Goal: Task Accomplishment & Management: Use online tool/utility

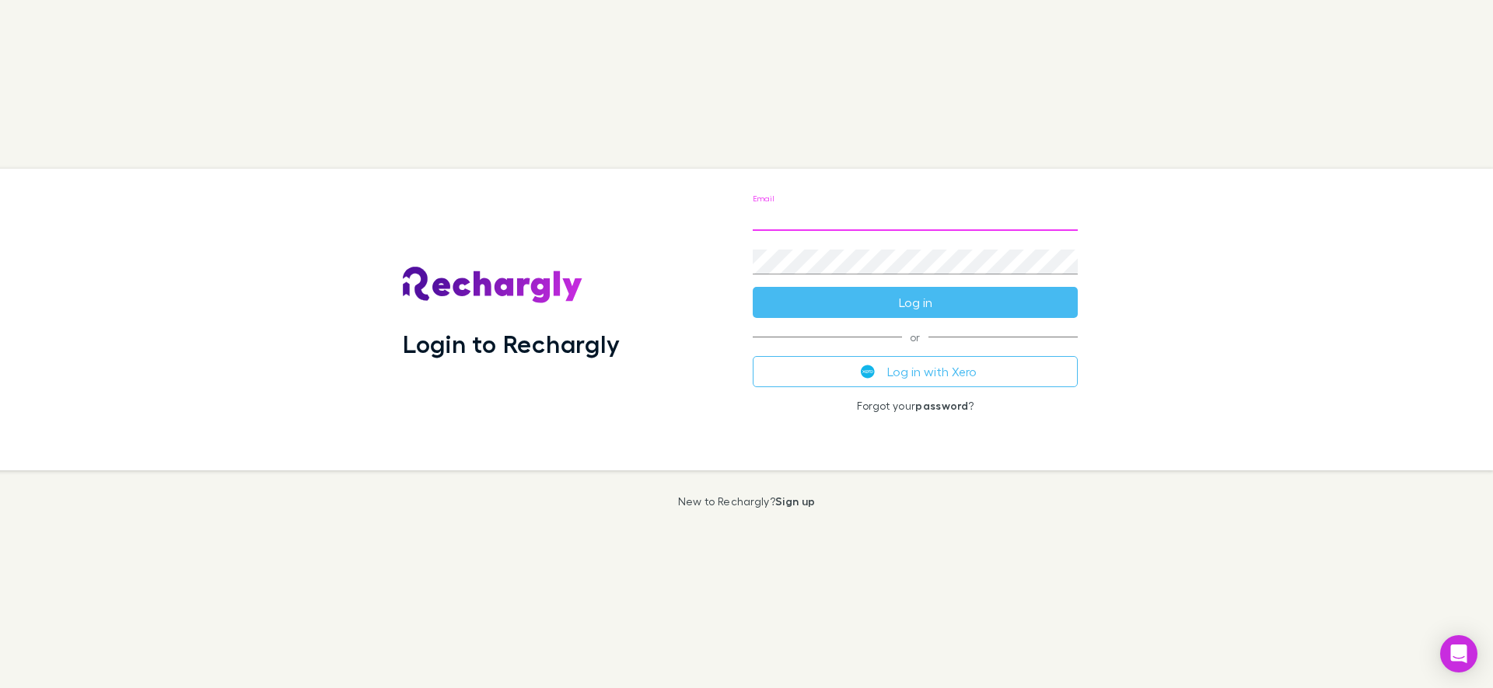
click at [847, 219] on input "Email" at bounding box center [915, 218] width 325 height 25
type input "**********"
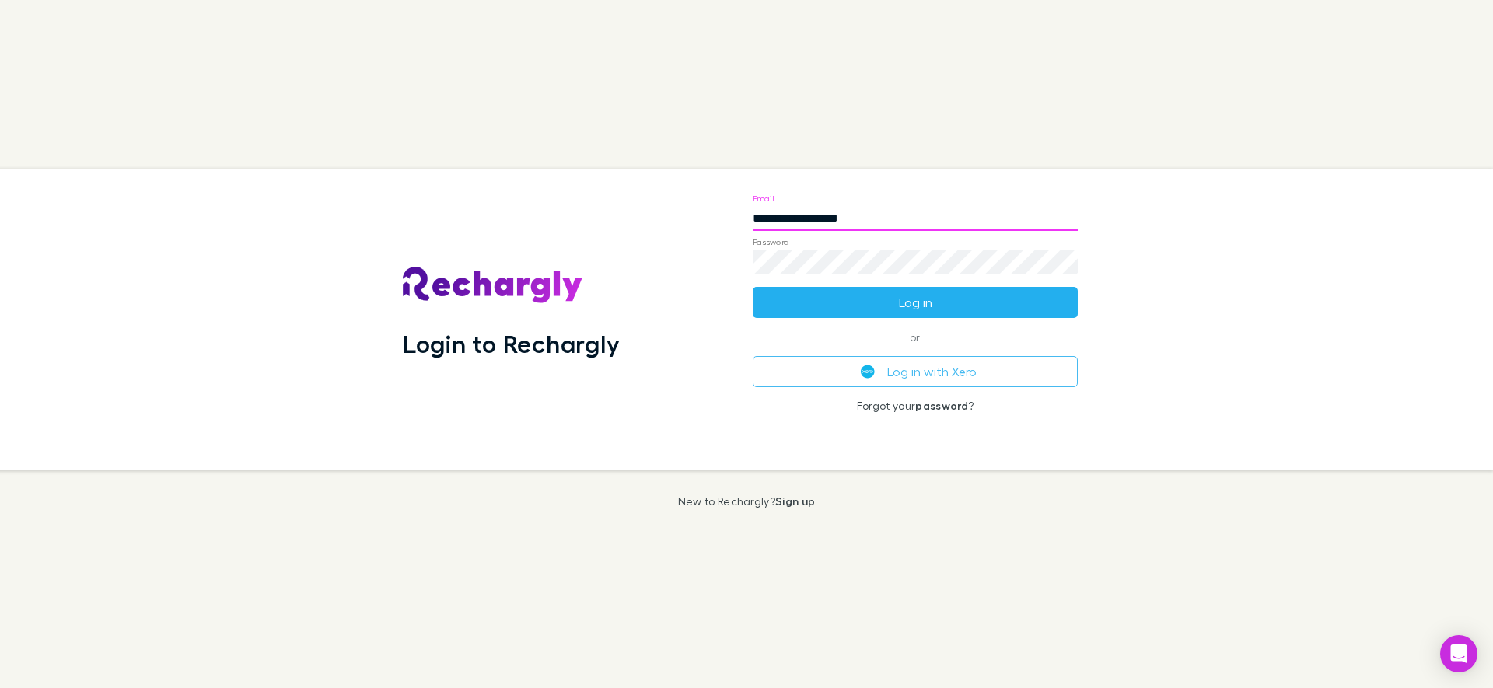
click at [866, 310] on button "Log in" at bounding box center [915, 302] width 325 height 31
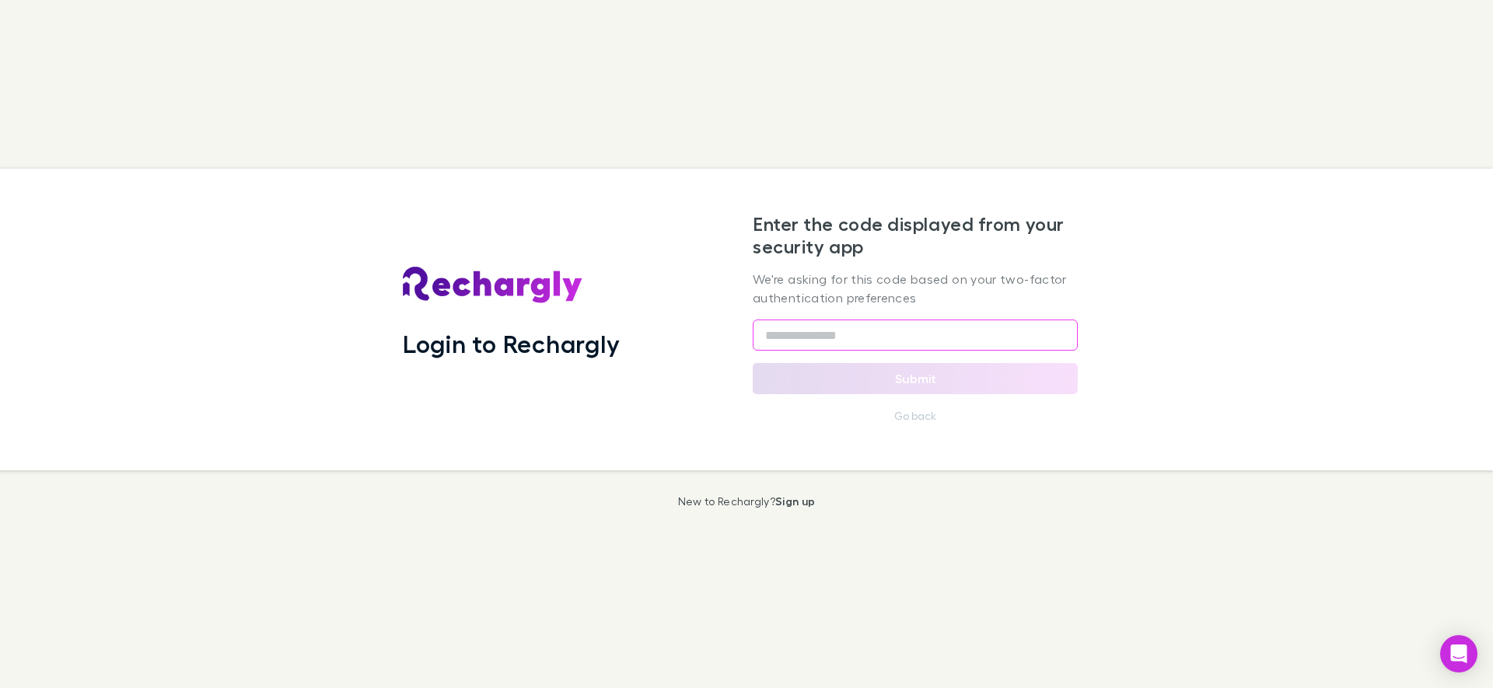
click at [854, 334] on input "text" at bounding box center [915, 335] width 325 height 31
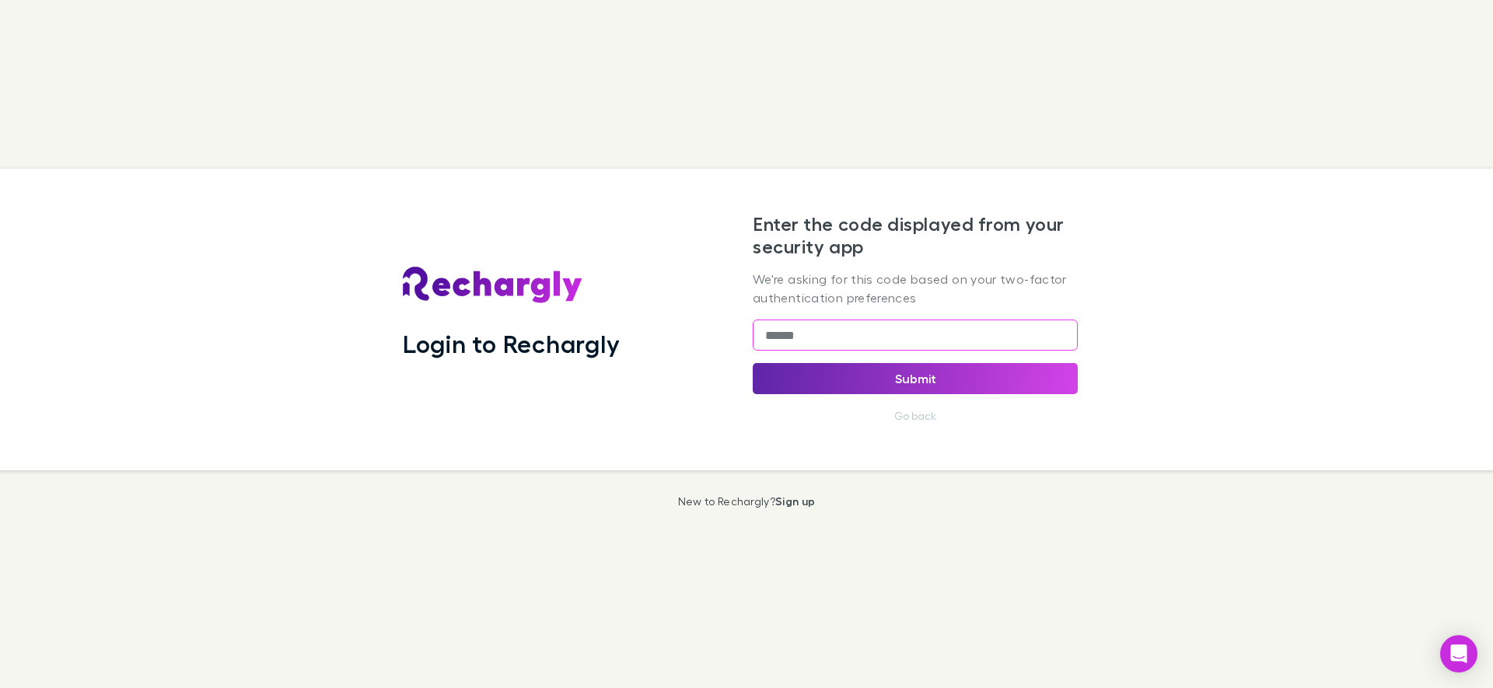
type input "******"
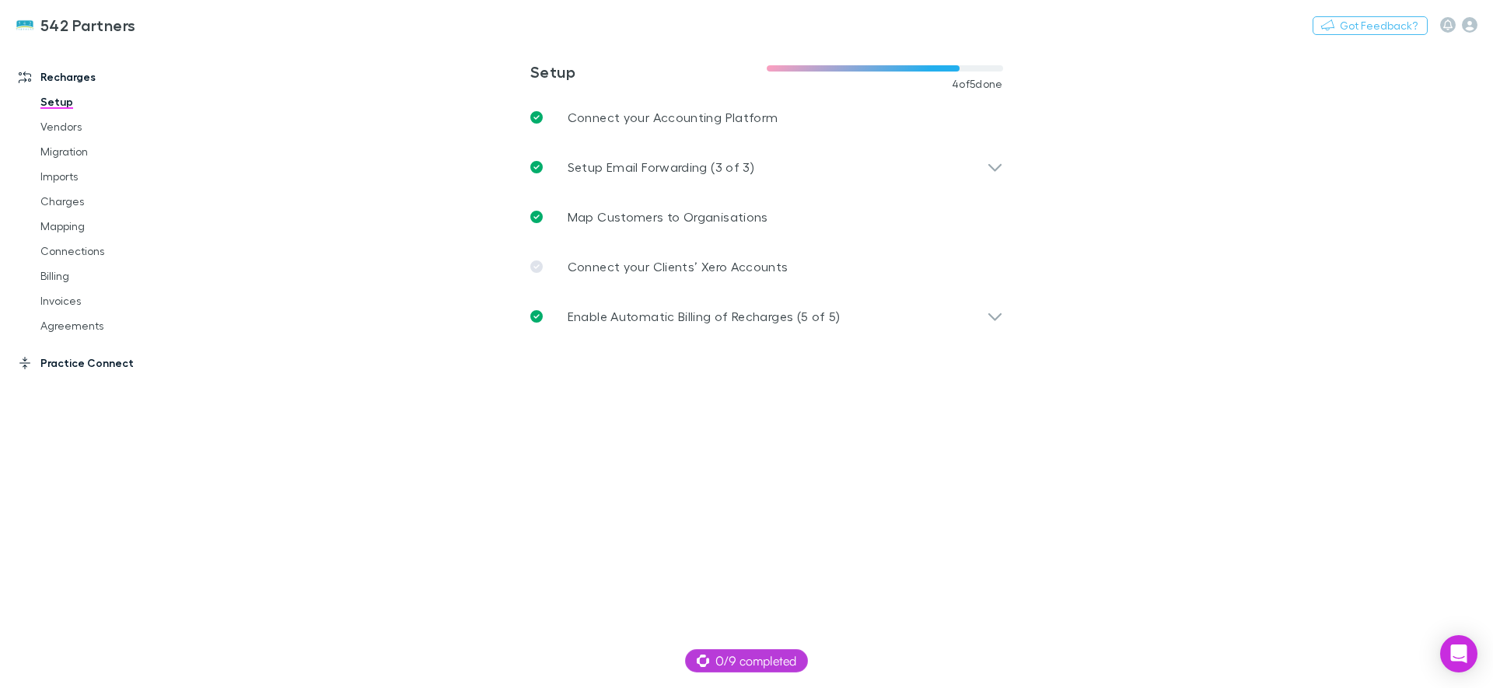
click at [102, 363] on link "Practice Connect" at bounding box center [106, 363] width 207 height 25
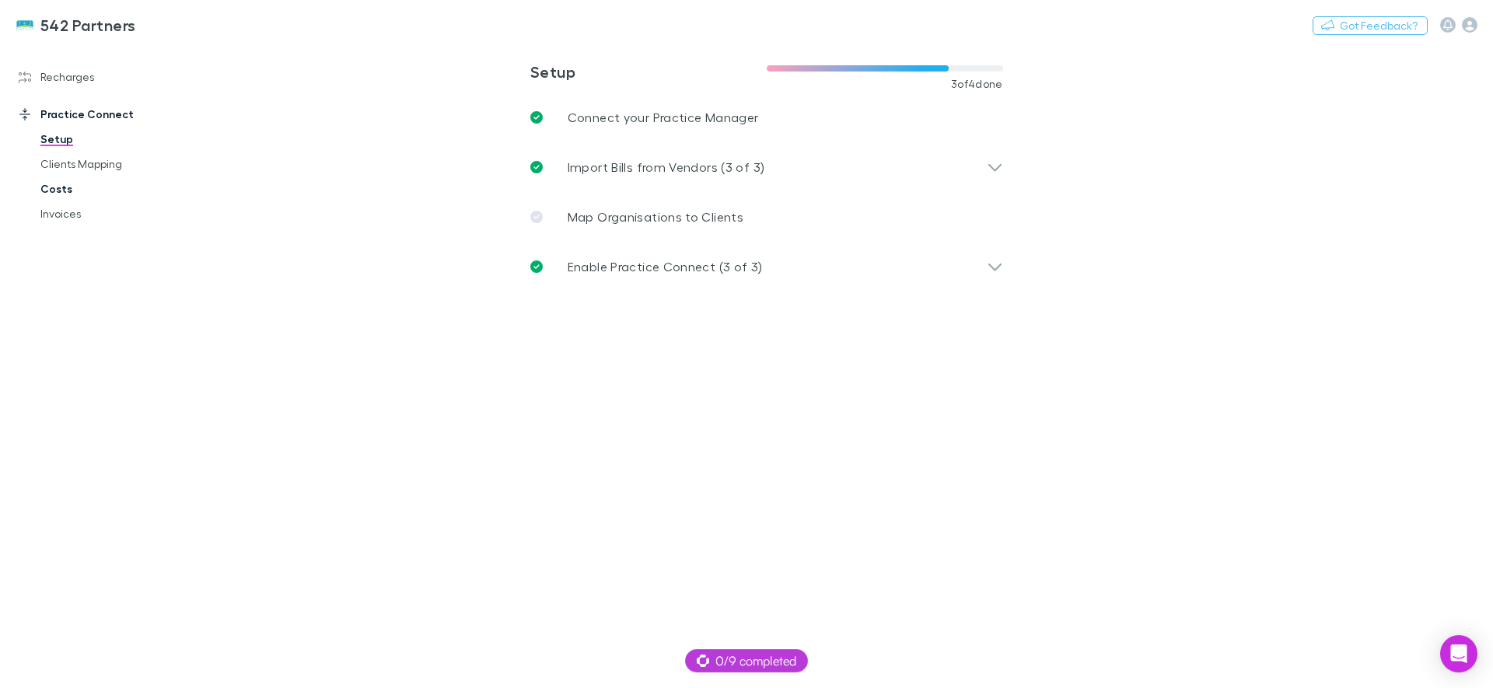
click at [51, 192] on link "Costs" at bounding box center [117, 189] width 185 height 25
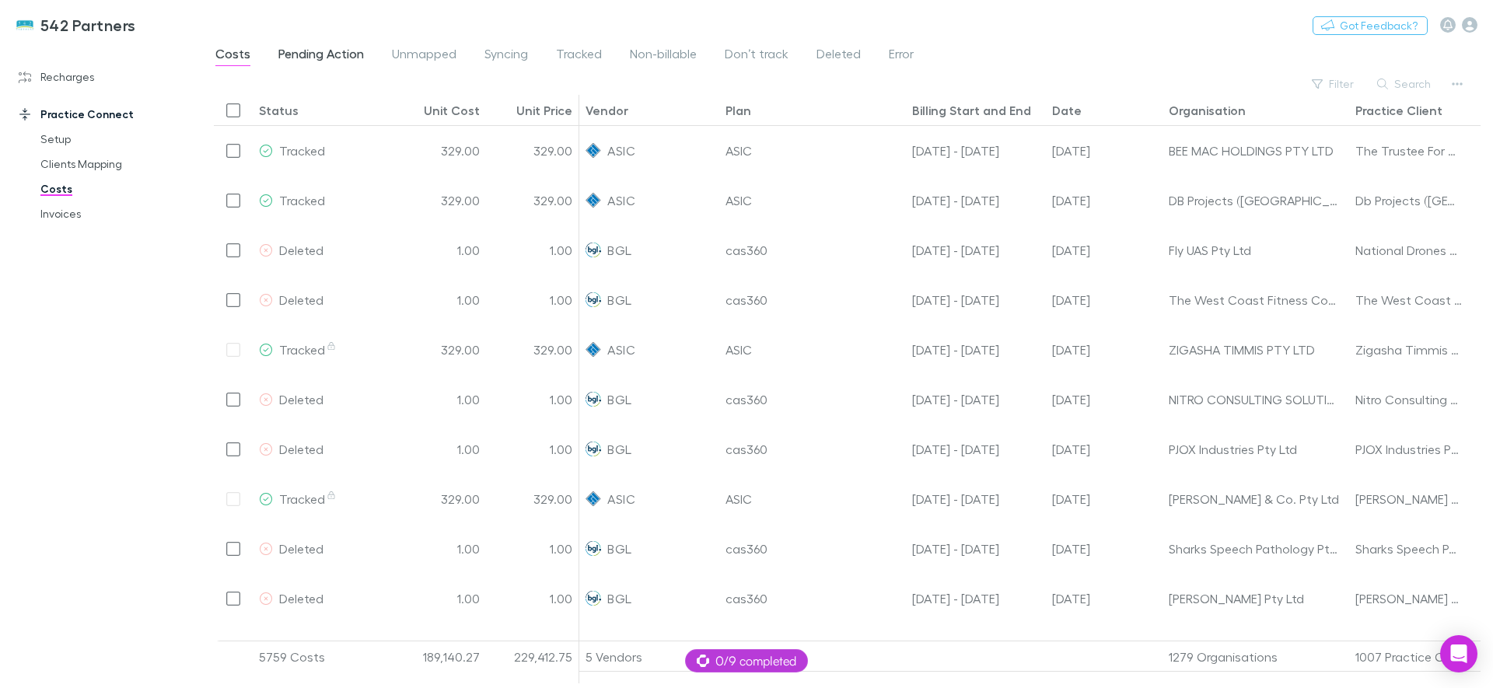
click at [330, 61] on span "Pending Action" at bounding box center [321, 56] width 86 height 20
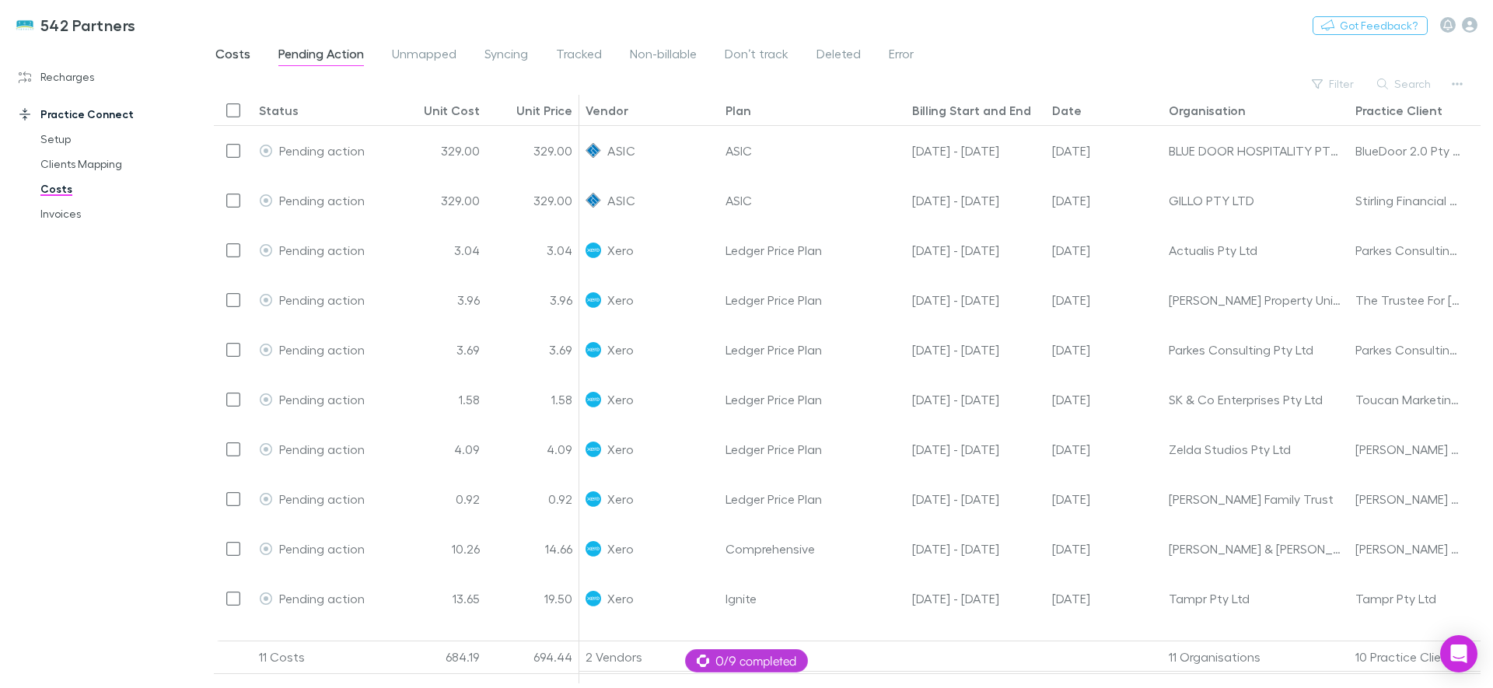
click at [243, 55] on span "Costs" at bounding box center [232, 56] width 35 height 20
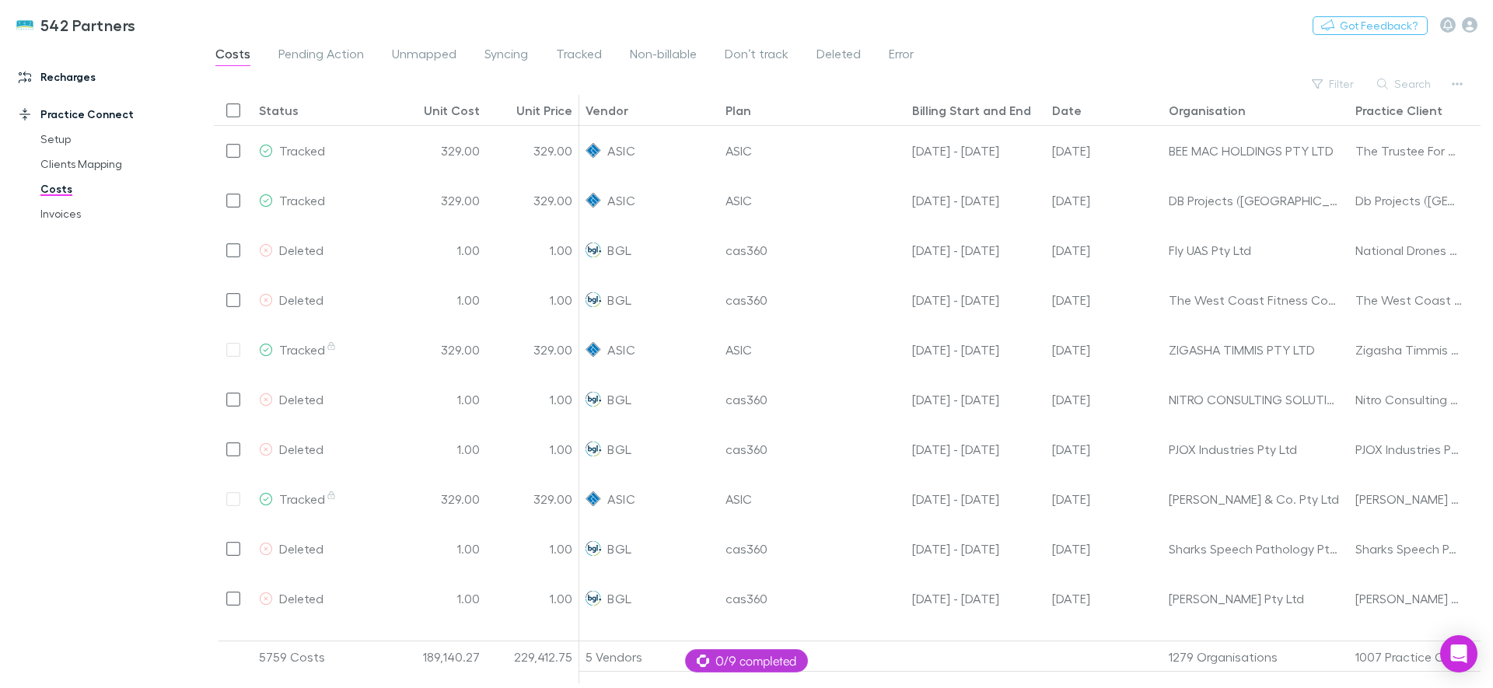
click at [80, 74] on link "Recharges" at bounding box center [106, 77] width 207 height 25
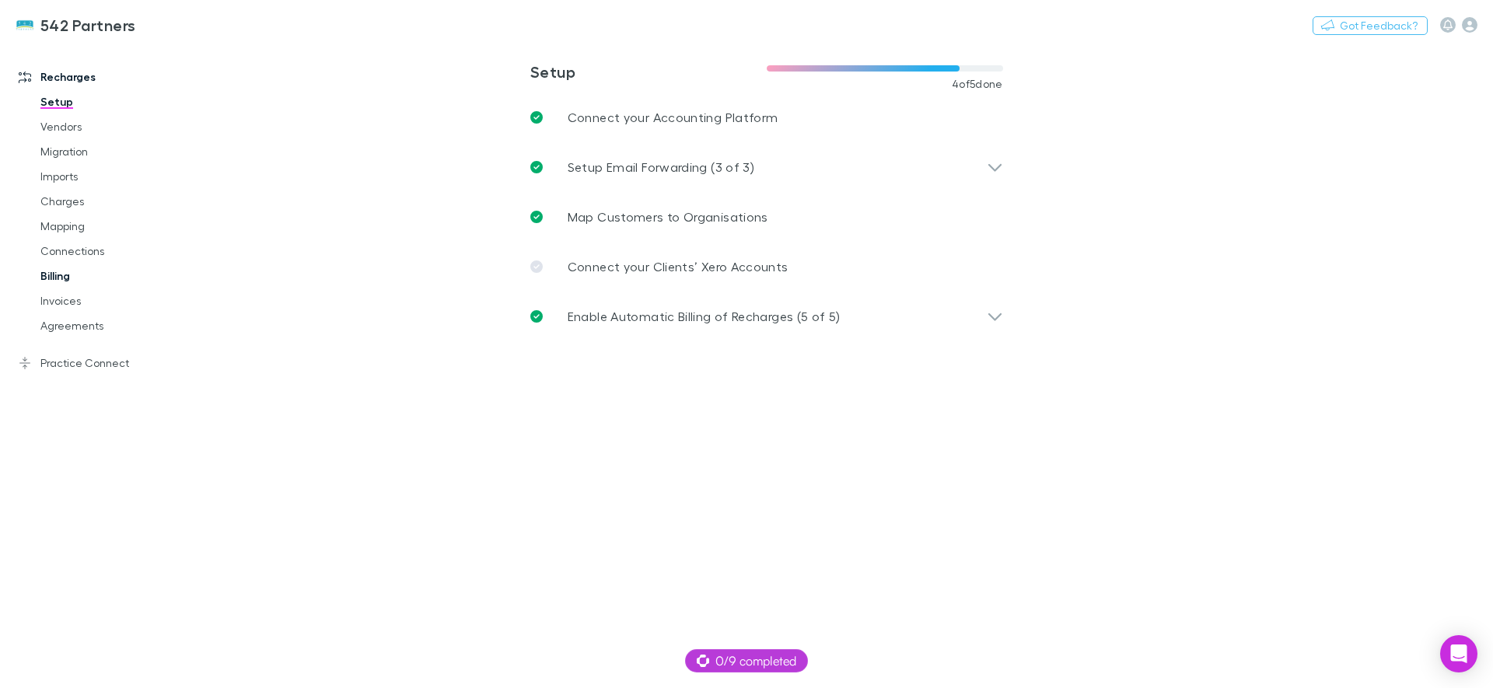
click at [61, 272] on link "Billing" at bounding box center [117, 276] width 185 height 25
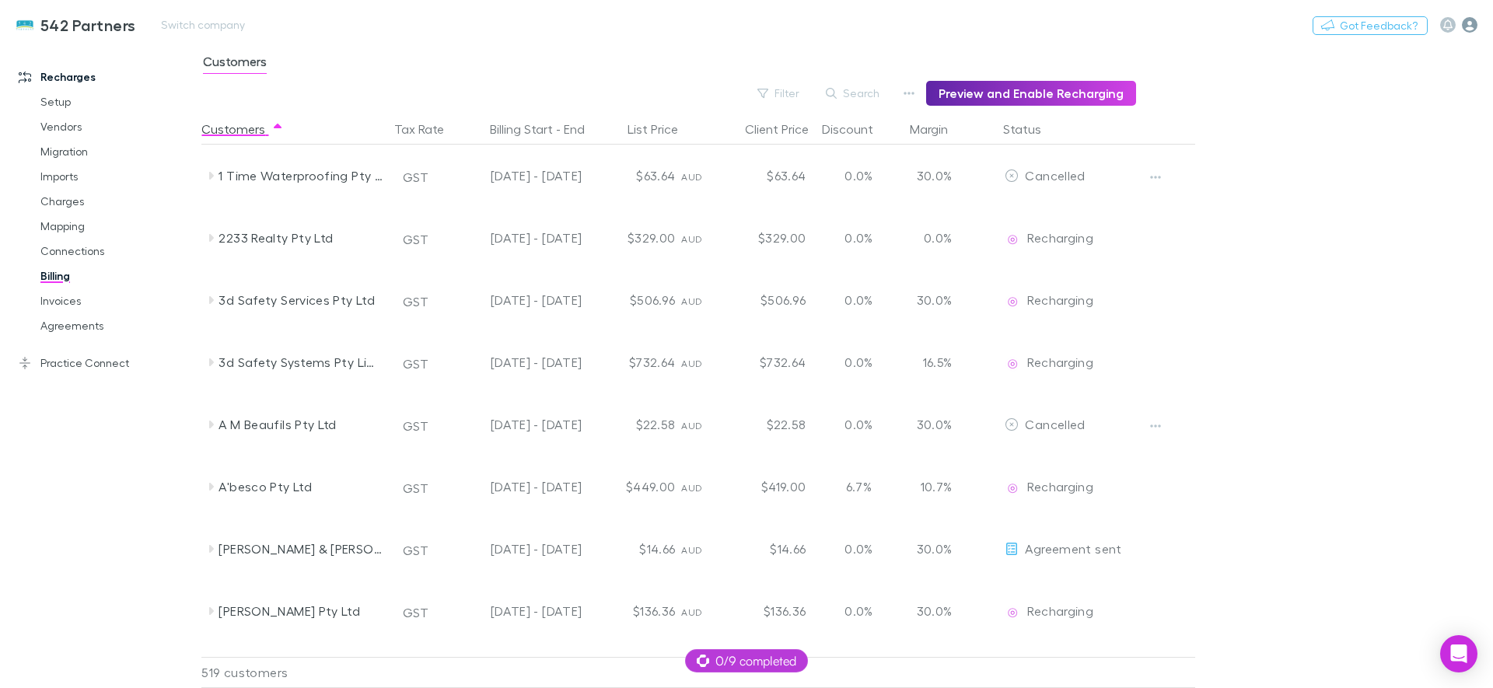
click at [1476, 25] on icon "button" at bounding box center [1470, 25] width 16 height 16
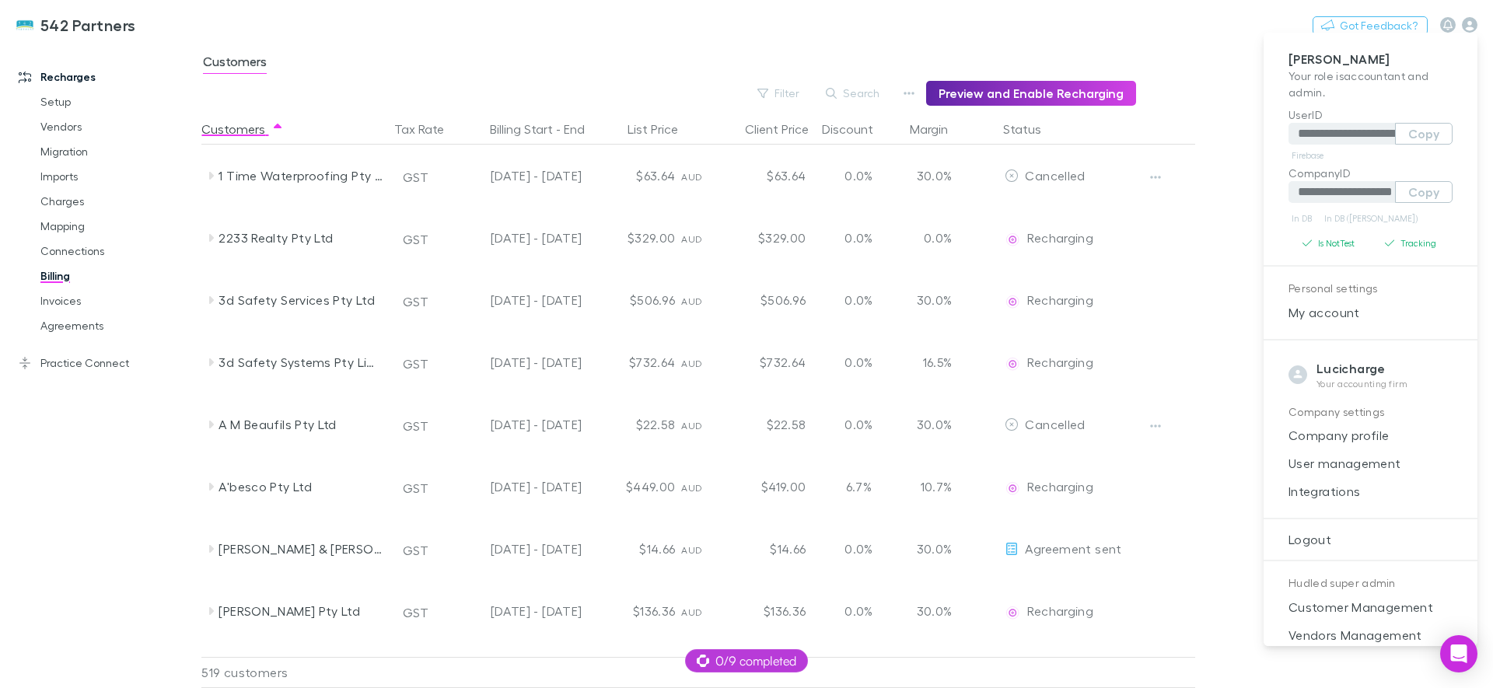
click at [1114, 16] on div at bounding box center [746, 344] width 1493 height 688
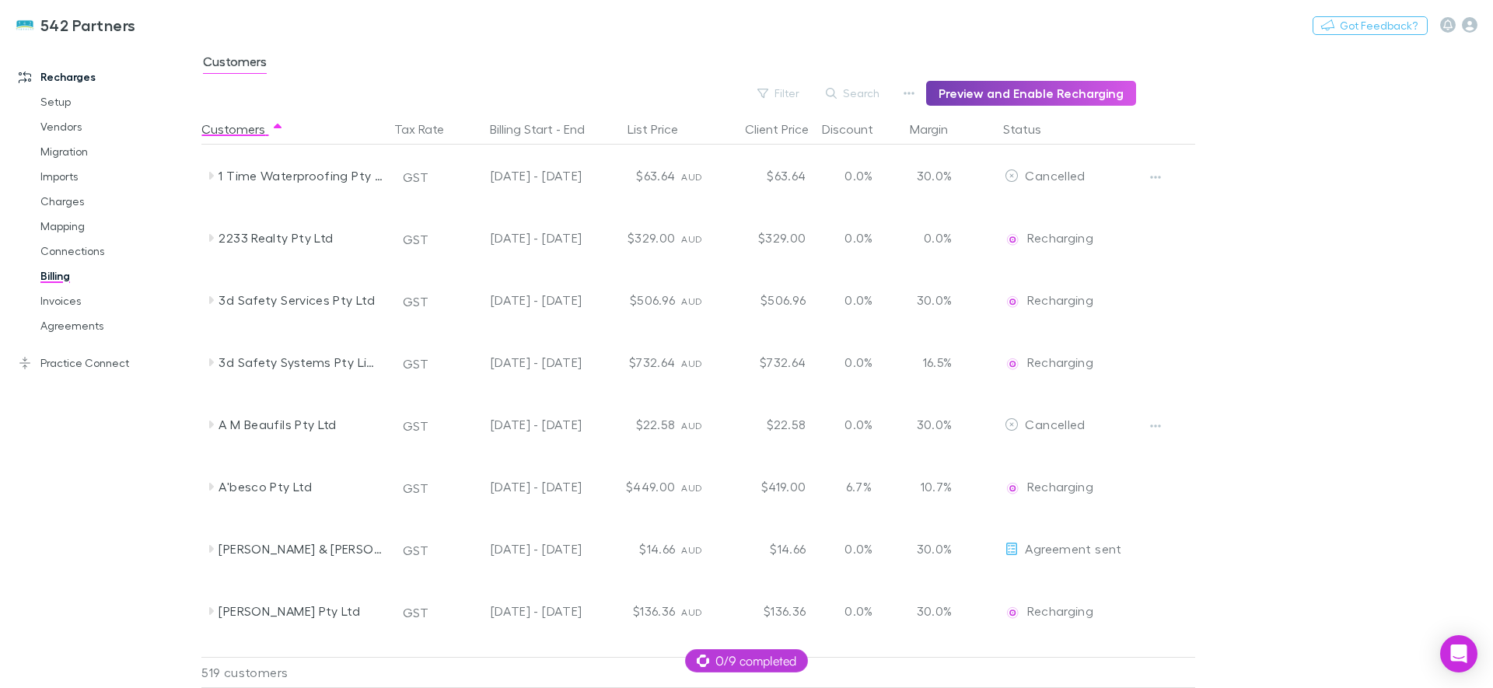
click at [1019, 100] on button "Preview and Enable Recharging" at bounding box center [1031, 93] width 210 height 25
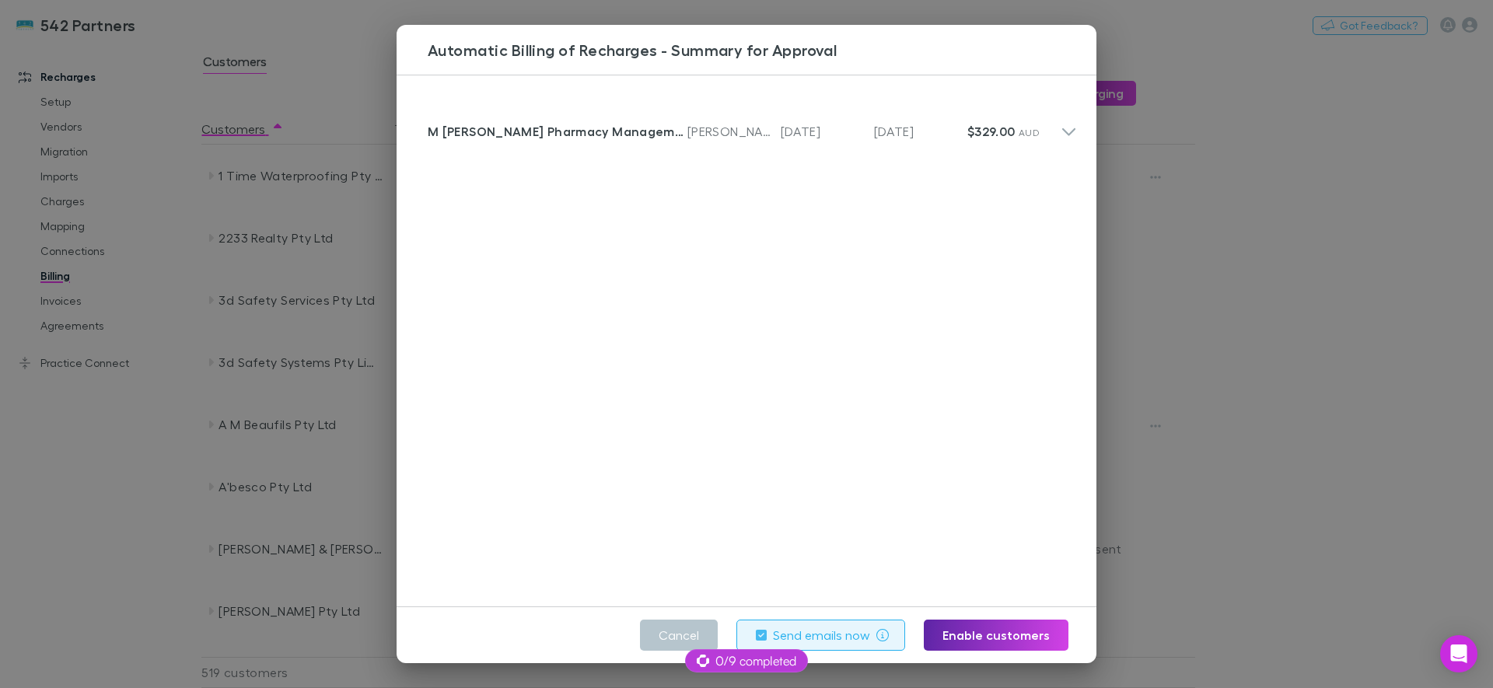
click at [1363, 309] on div "Automatic Billing of Recharges - Summary for Approval Customer M Dawson Pharmac…" at bounding box center [746, 344] width 1493 height 688
